Goal: Information Seeking & Learning: Find specific fact

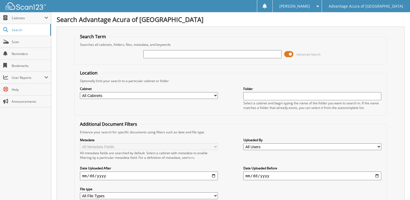
click at [160, 54] on input "text" at bounding box center [213, 54] width 138 height 8
type input "37065"
click at [288, 54] on span at bounding box center [289, 54] width 9 height 8
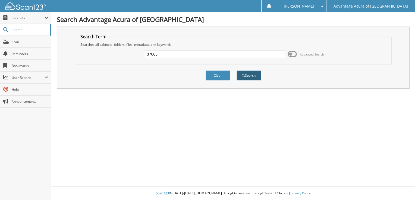
click at [248, 75] on button "Search" at bounding box center [248, 76] width 24 height 10
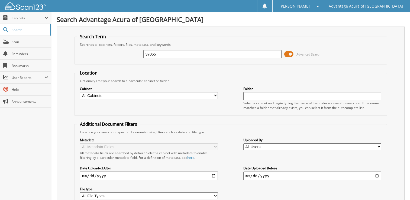
click at [291, 53] on span at bounding box center [289, 54] width 9 height 8
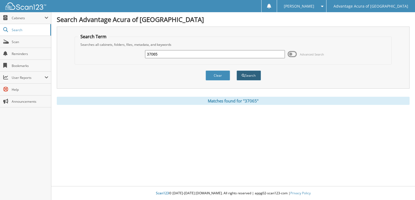
click at [245, 76] on button "Search" at bounding box center [248, 76] width 24 height 10
